Goal: Task Accomplishment & Management: Manage account settings

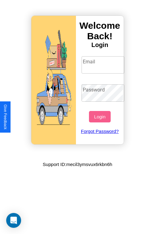
click at [103, 65] on input "Email" at bounding box center [102, 64] width 43 height 17
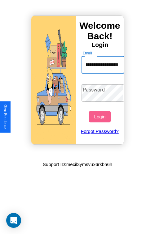
scroll to position [0, 37]
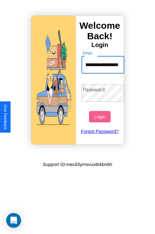
type input "**********"
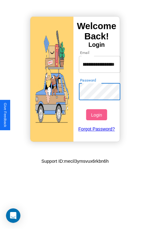
scroll to position [0, 0]
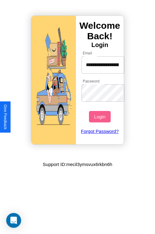
click at [100, 117] on button "Login" at bounding box center [99, 116] width 21 height 11
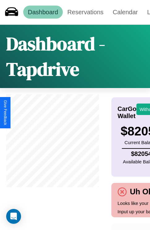
scroll to position [24, 72]
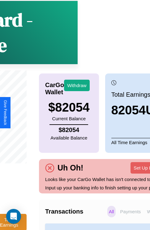
click at [107, 217] on p "All" at bounding box center [111, 211] width 8 height 11
click at [119, 217] on p "Payments" at bounding box center [131, 211] width 24 height 11
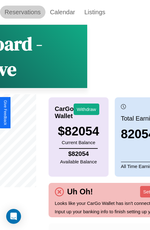
click at [23, 12] on link "Reservations" at bounding box center [23, 12] width 46 height 13
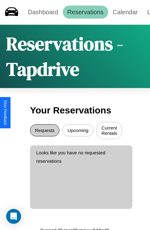
click at [45, 131] on button "Requests" at bounding box center [44, 130] width 29 height 12
click at [78, 131] on button "Upcoming" at bounding box center [78, 130] width 31 height 12
